Goal: Information Seeking & Learning: Learn about a topic

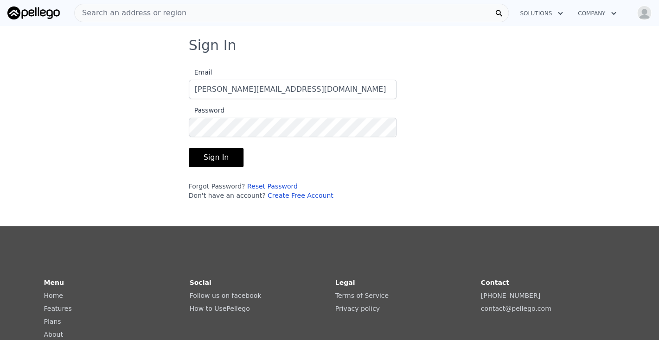
type input "[PERSON_NAME][EMAIL_ADDRESS][DOMAIN_NAME]"
click at [208, 157] on button "Sign In" at bounding box center [216, 157] width 55 height 19
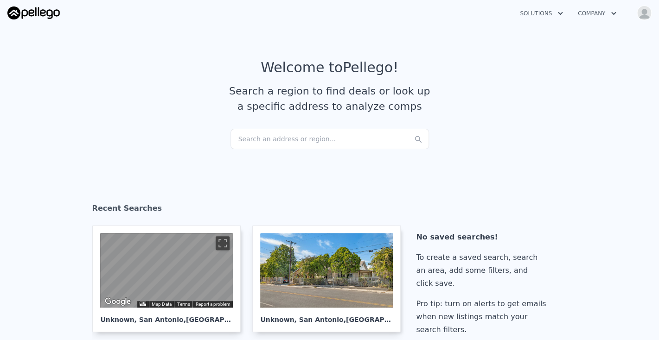
click at [260, 139] on div "Search an address or region..." at bounding box center [329, 139] width 198 height 20
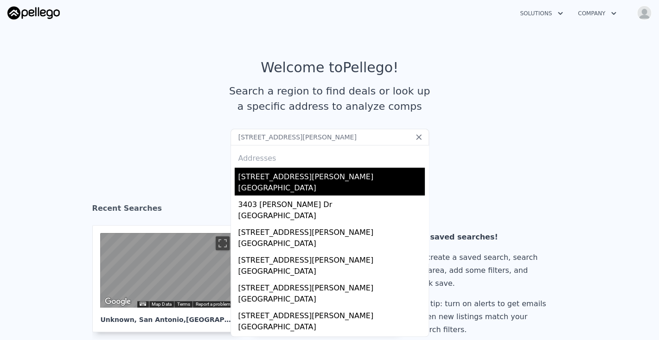
type input "[STREET_ADDRESS][PERSON_NAME]"
click at [287, 177] on div "[STREET_ADDRESS][PERSON_NAME]" at bounding box center [331, 175] width 186 height 15
